Goal: Obtain resource: Obtain resource

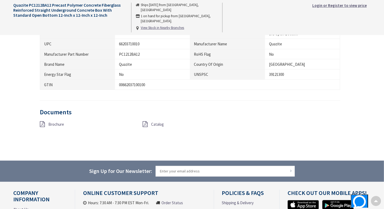
scroll to position [345, 0]
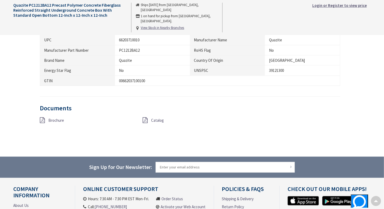
click at [52, 120] on span "Brochure" at bounding box center [56, 120] width 16 height 5
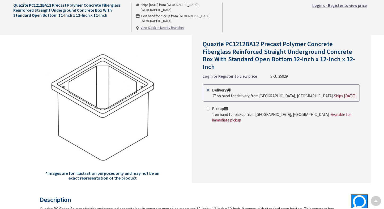
scroll to position [27, 0]
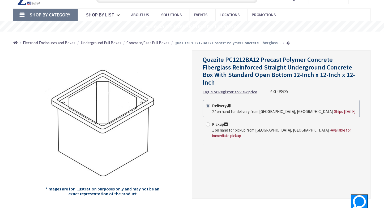
click at [220, 91] on strong "Login or Register to view price" at bounding box center [230, 91] width 54 height 5
